Goal: Check status: Check status

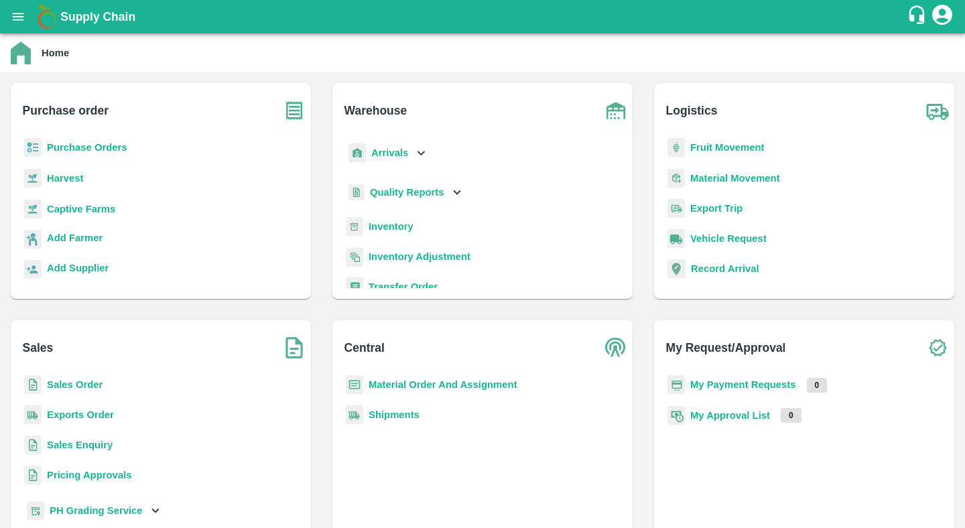
click at [109, 145] on b "Purchase Orders" at bounding box center [87, 147] width 80 height 11
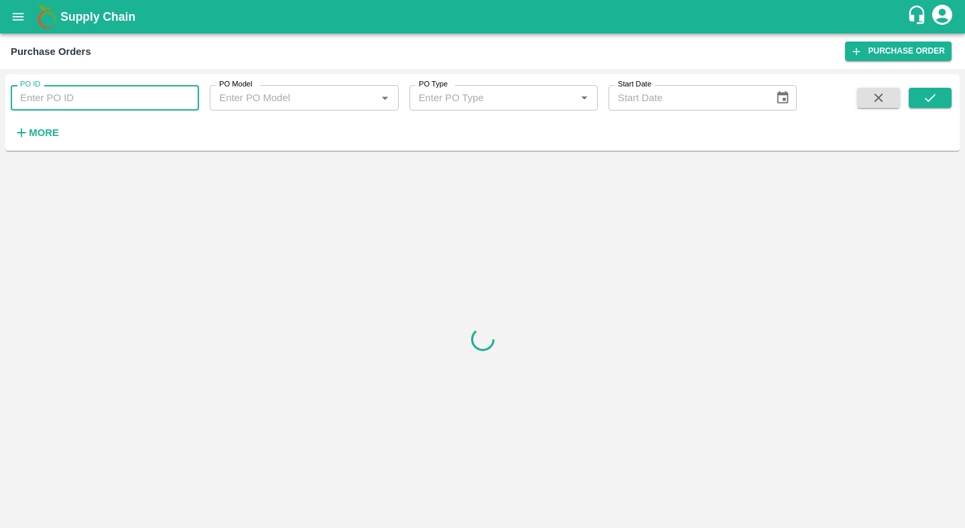
click at [133, 99] on input "PO ID" at bounding box center [105, 97] width 188 height 25
paste input "173006"
type input "173006"
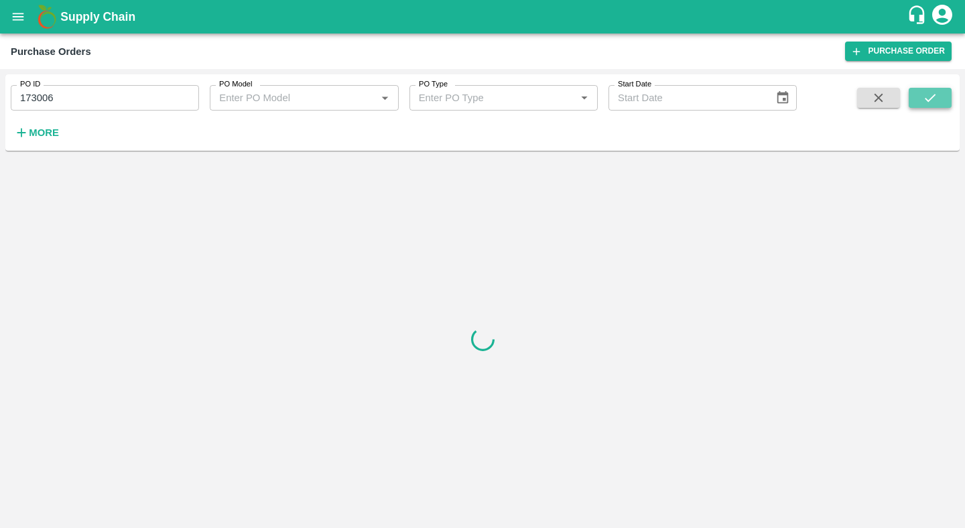
click at [918, 89] on button "submit" at bounding box center [930, 98] width 43 height 20
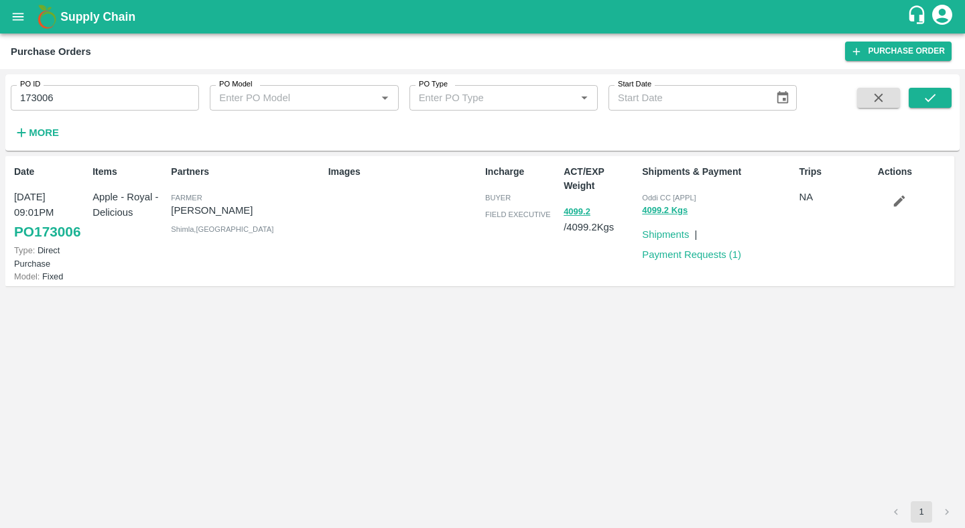
click at [186, 224] on div "Partners [PERSON_NAME] [PERSON_NAME] [GEOGRAPHIC_DATA] , [GEOGRAPHIC_DATA]" at bounding box center [244, 221] width 157 height 123
drag, startPoint x: 487, startPoint y: 214, endPoint x: 550, endPoint y: 214, distance: 63.0
click at [550, 214] on span "field executive" at bounding box center [518, 214] width 66 height 8
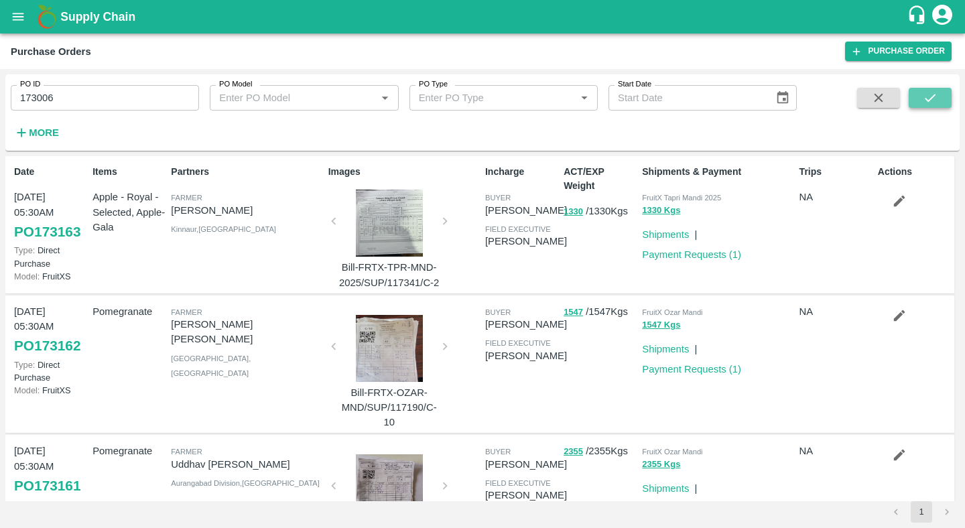
click at [925, 97] on icon "submit" at bounding box center [930, 97] width 15 height 15
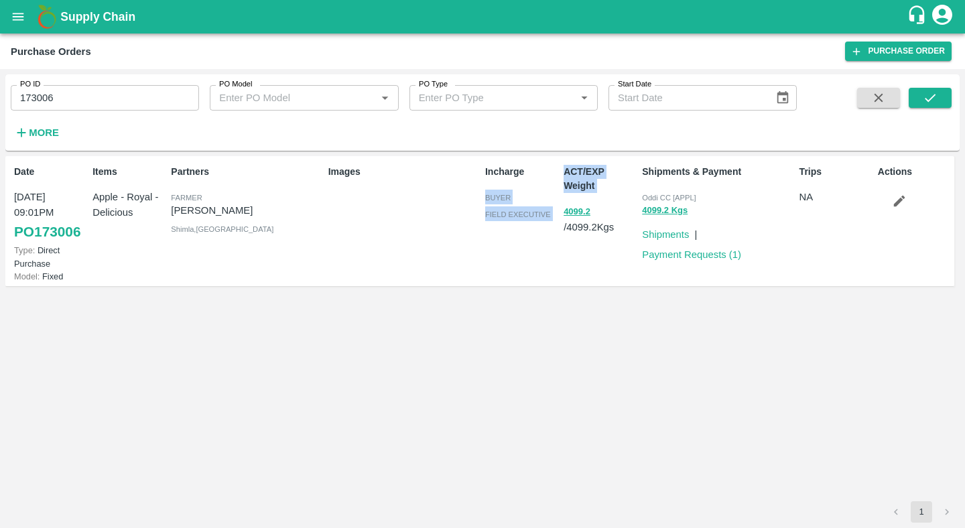
drag, startPoint x: 486, startPoint y: 198, endPoint x: 558, endPoint y: 216, distance: 74.5
click at [558, 216] on div "Date [DATE] 09:01PM PO 173006 Type: Direct Purchase Model: Fixed Items Apple - …" at bounding box center [479, 221] width 949 height 131
click at [478, 202] on div "Images" at bounding box center [401, 221] width 157 height 123
click at [62, 229] on link "PO 173006" at bounding box center [47, 232] width 66 height 24
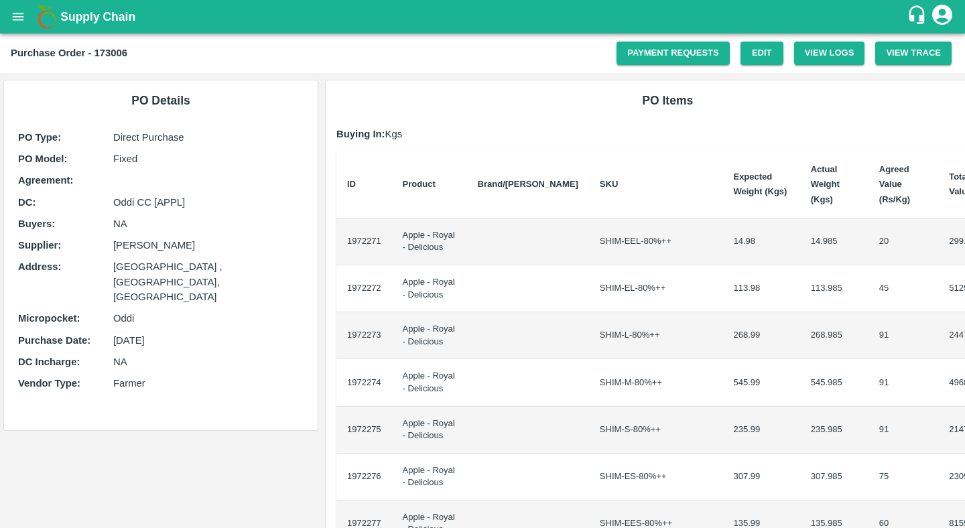
drag, startPoint x: 111, startPoint y: 225, endPoint x: 158, endPoint y: 224, distance: 46.3
click at [158, 224] on div "Buyers : NA" at bounding box center [161, 224] width 286 height 15
drag, startPoint x: 112, startPoint y: 200, endPoint x: 236, endPoint y: 204, distance: 124.1
click at [236, 204] on div "DC : Oddi CC [APPL]" at bounding box center [161, 202] width 286 height 15
click at [236, 252] on p "[PERSON_NAME]" at bounding box center [208, 245] width 190 height 15
